Goal: Navigation & Orientation: Find specific page/section

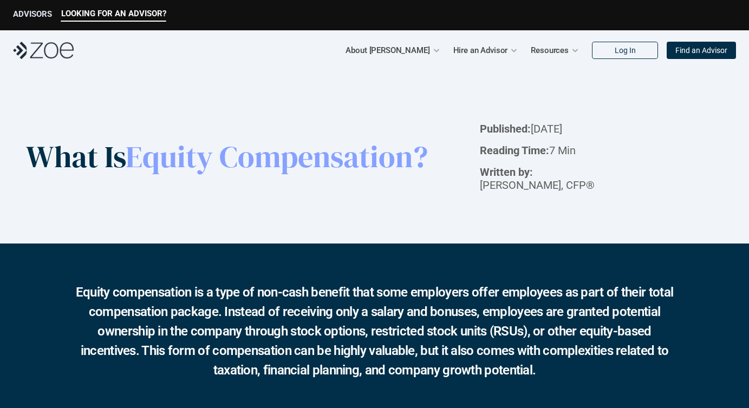
click at [32, 15] on p "ADVISORS" at bounding box center [32, 14] width 39 height 10
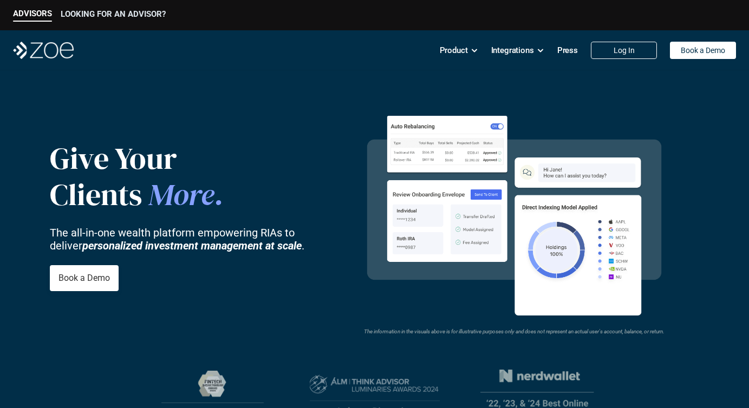
click at [148, 18] on div "LOOKING FOR AN ADVISOR?" at bounding box center [113, 15] width 105 height 12
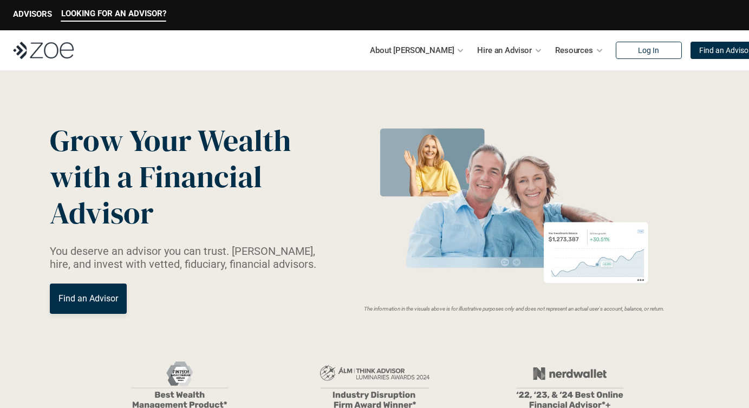
click at [96, 303] on p "Find an Advisor" at bounding box center [88, 299] width 60 height 10
click at [36, 17] on p "ADVISORS" at bounding box center [32, 14] width 39 height 10
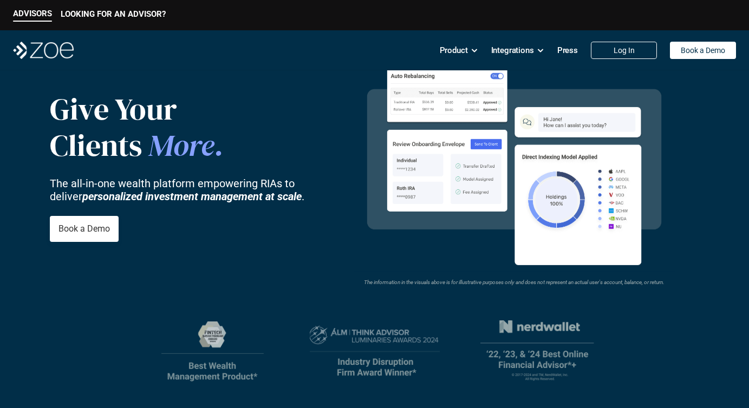
scroll to position [55, 0]
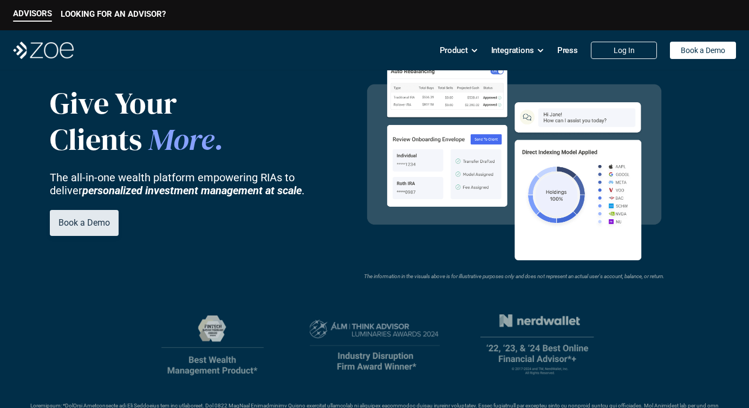
click at [89, 218] on p "Book a Demo" at bounding box center [83, 223] width 51 height 10
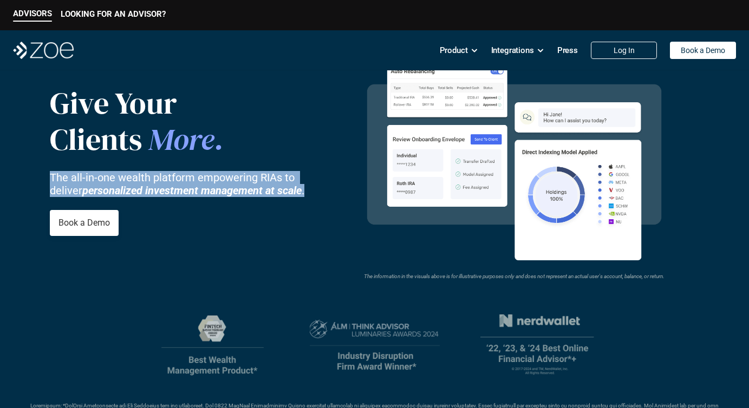
drag, startPoint x: 52, startPoint y: 175, endPoint x: 294, endPoint y: 193, distance: 242.3
click at [294, 193] on p "The all-in-one wealth platform empowering RIAs to deliver personalized investme…" at bounding box center [189, 184] width 279 height 26
copy p "The all-in-one wealth platform empowering RIAs to deliver personalized investme…"
